Goal: Information Seeking & Learning: Learn about a topic

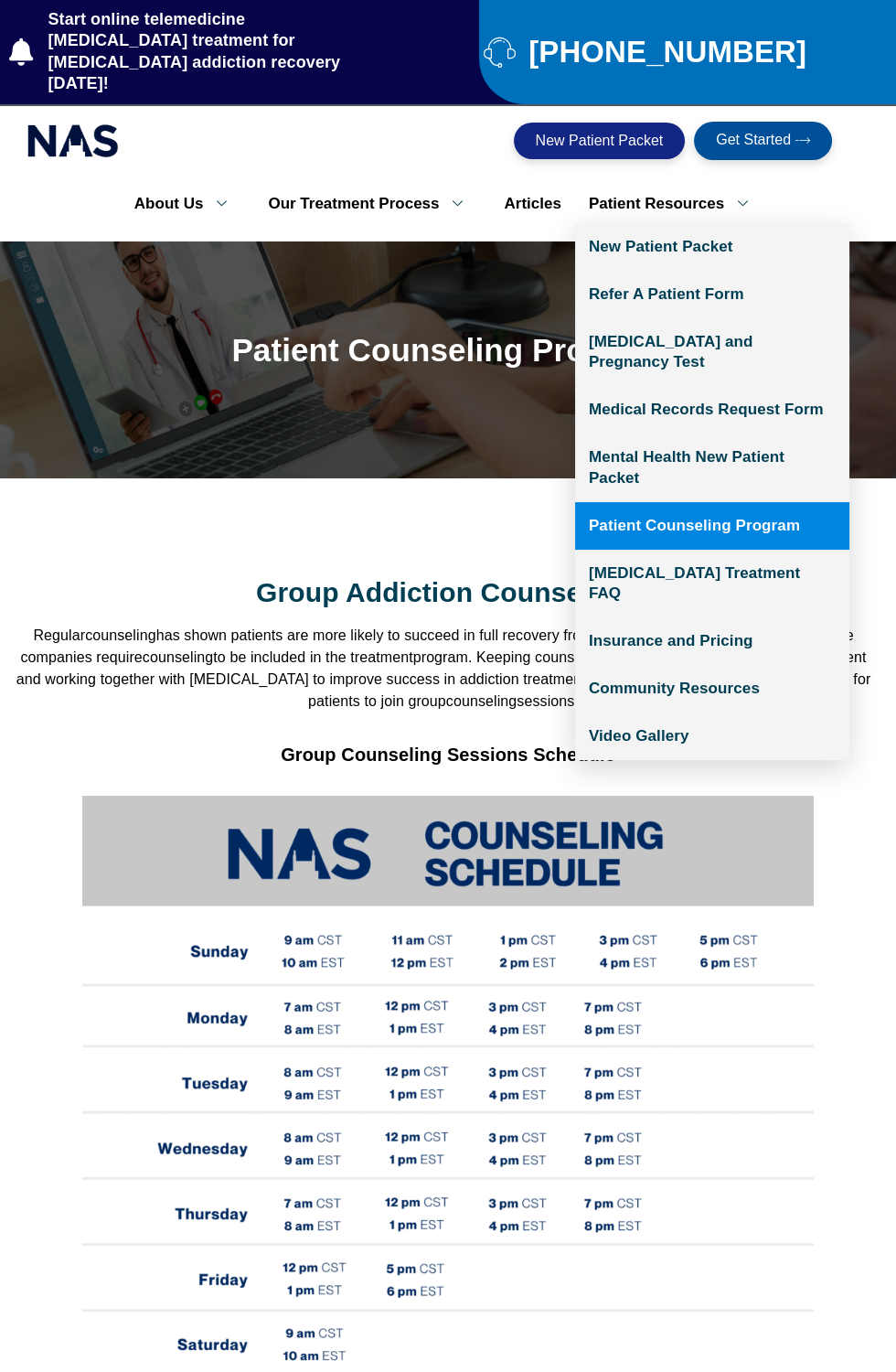
click at [775, 200] on link "Patient Resources" at bounding box center [675, 203] width 200 height 39
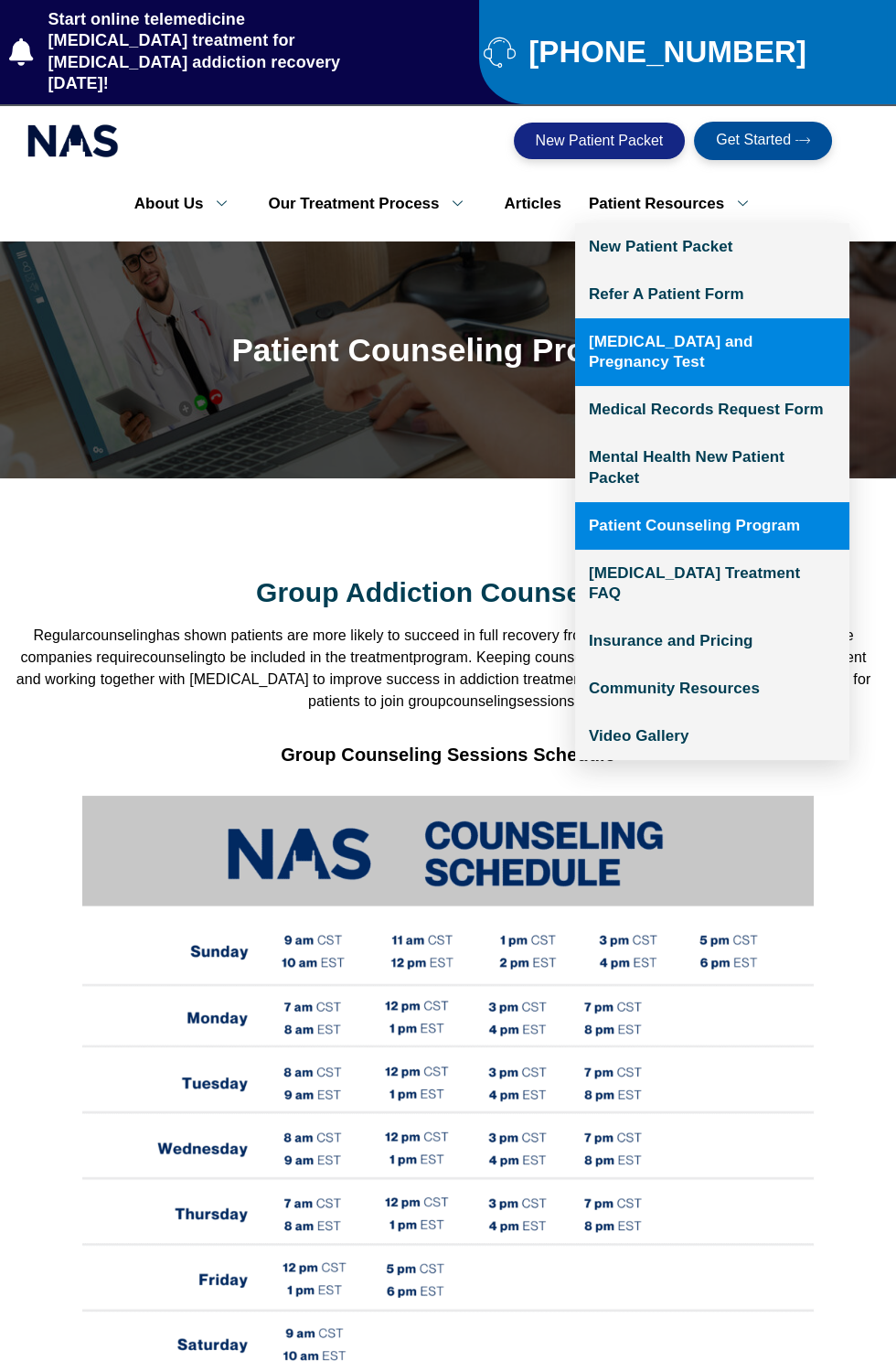
click at [732, 377] on link "[MEDICAL_DATA] and Pregnancy Test" at bounding box center [712, 352] width 275 height 67
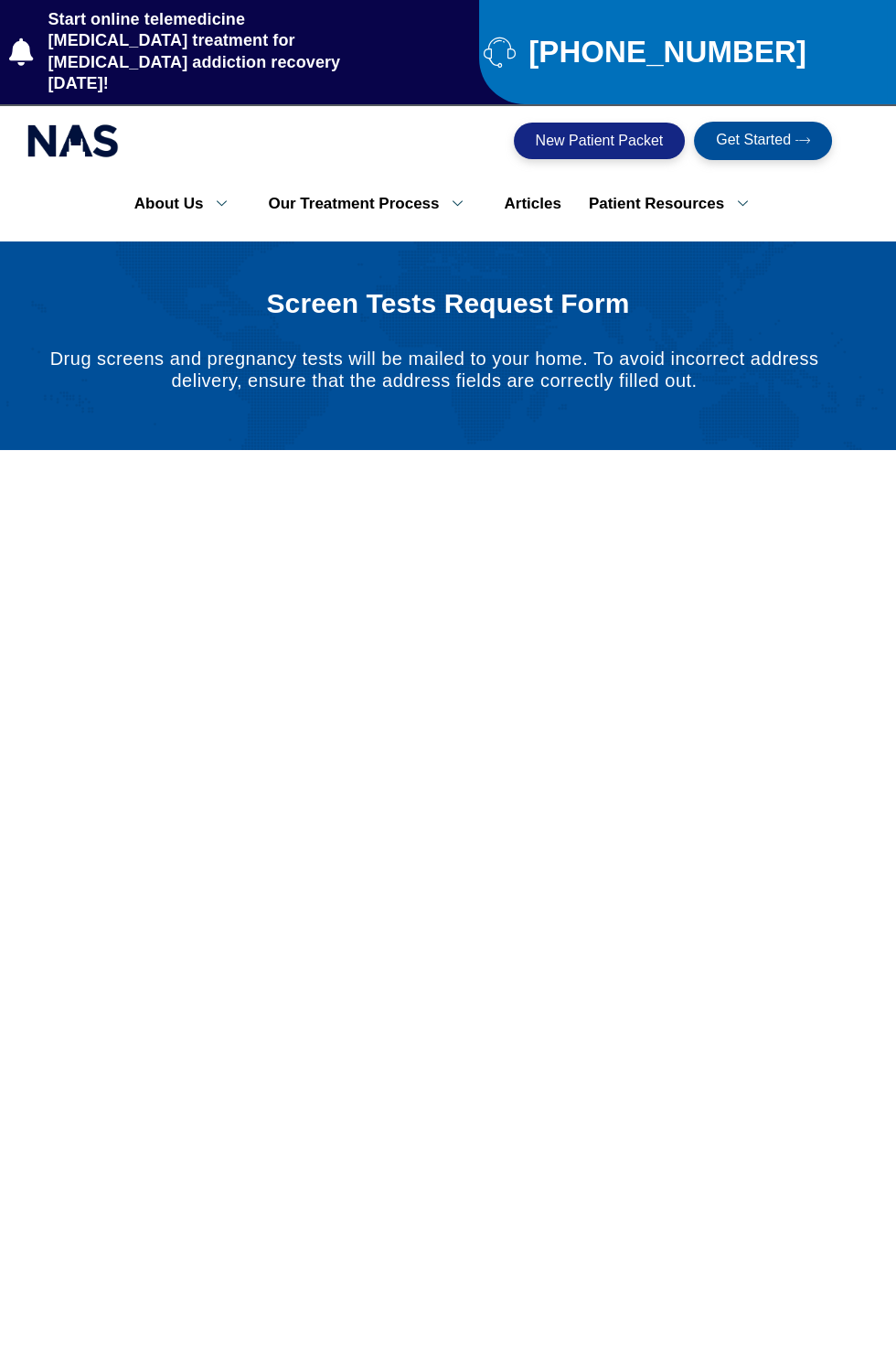
click at [48, 260] on div at bounding box center [448, 346] width 896 height 208
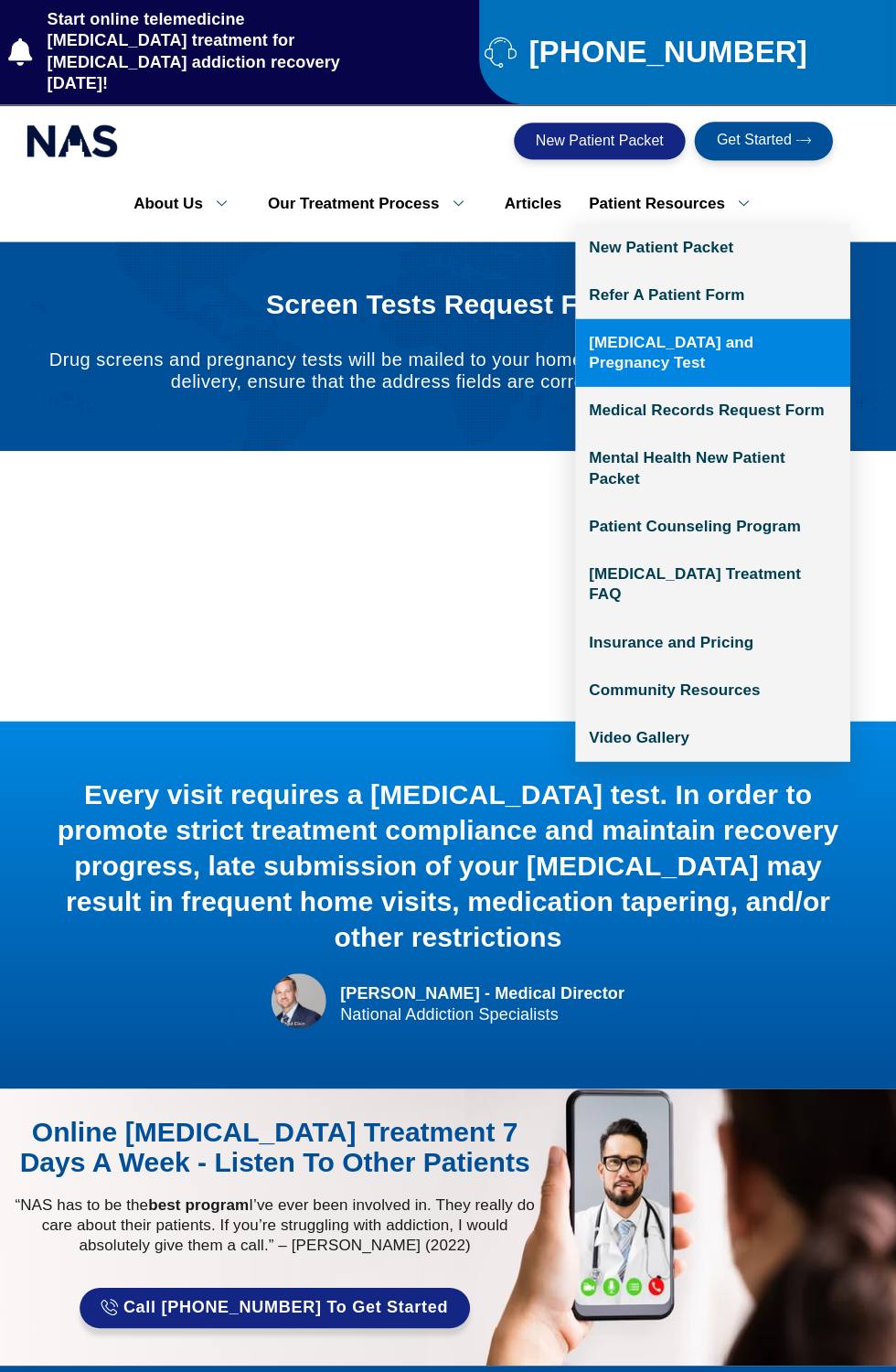
click at [742, 196] on link "Patient Resources" at bounding box center [675, 203] width 200 height 39
click at [740, 372] on link "[MEDICAL_DATA] and Pregnancy Test" at bounding box center [712, 352] width 275 height 67
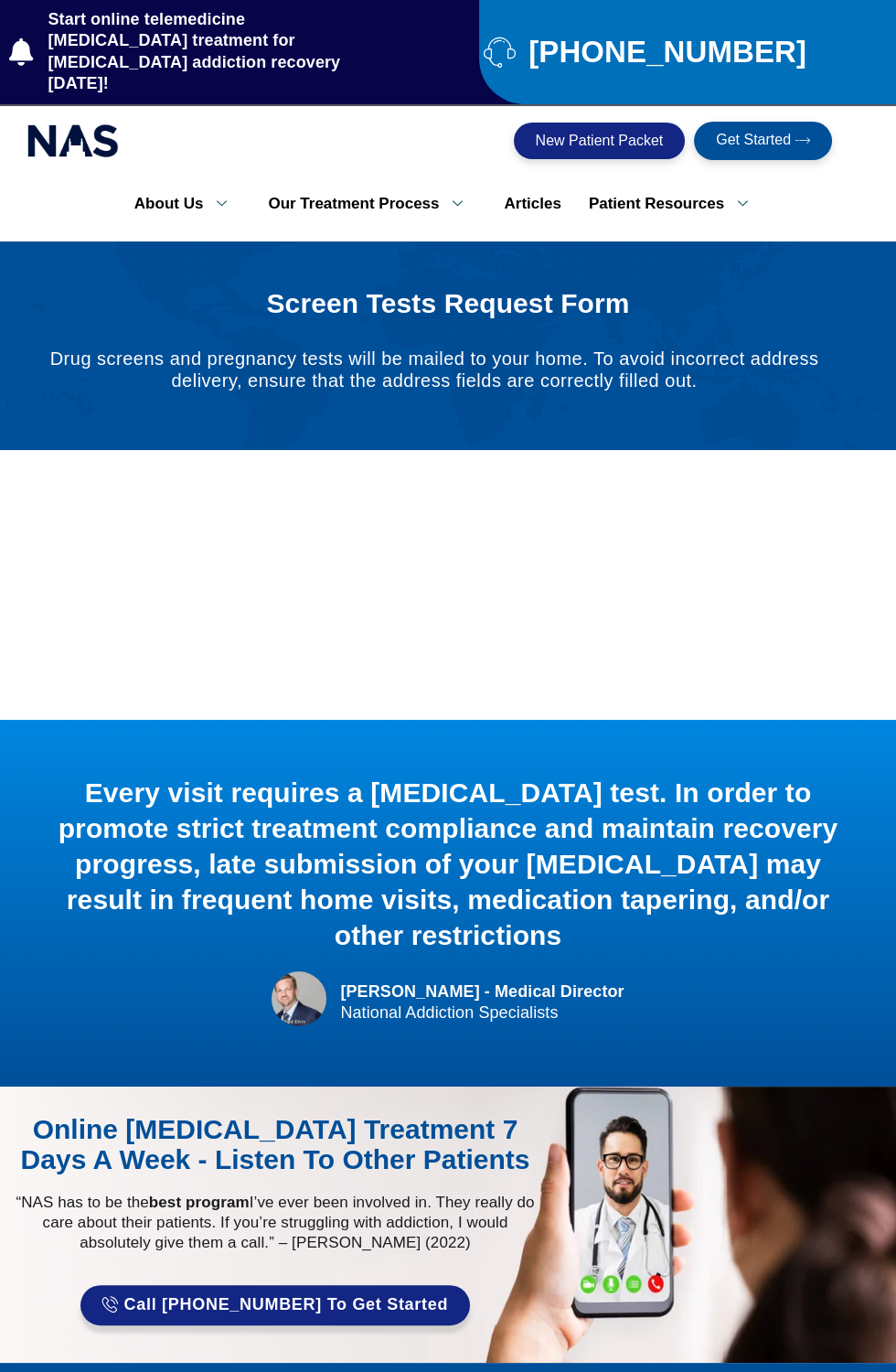
scroll to position [1, 0]
